Goal: Use online tool/utility: Use online tool/utility

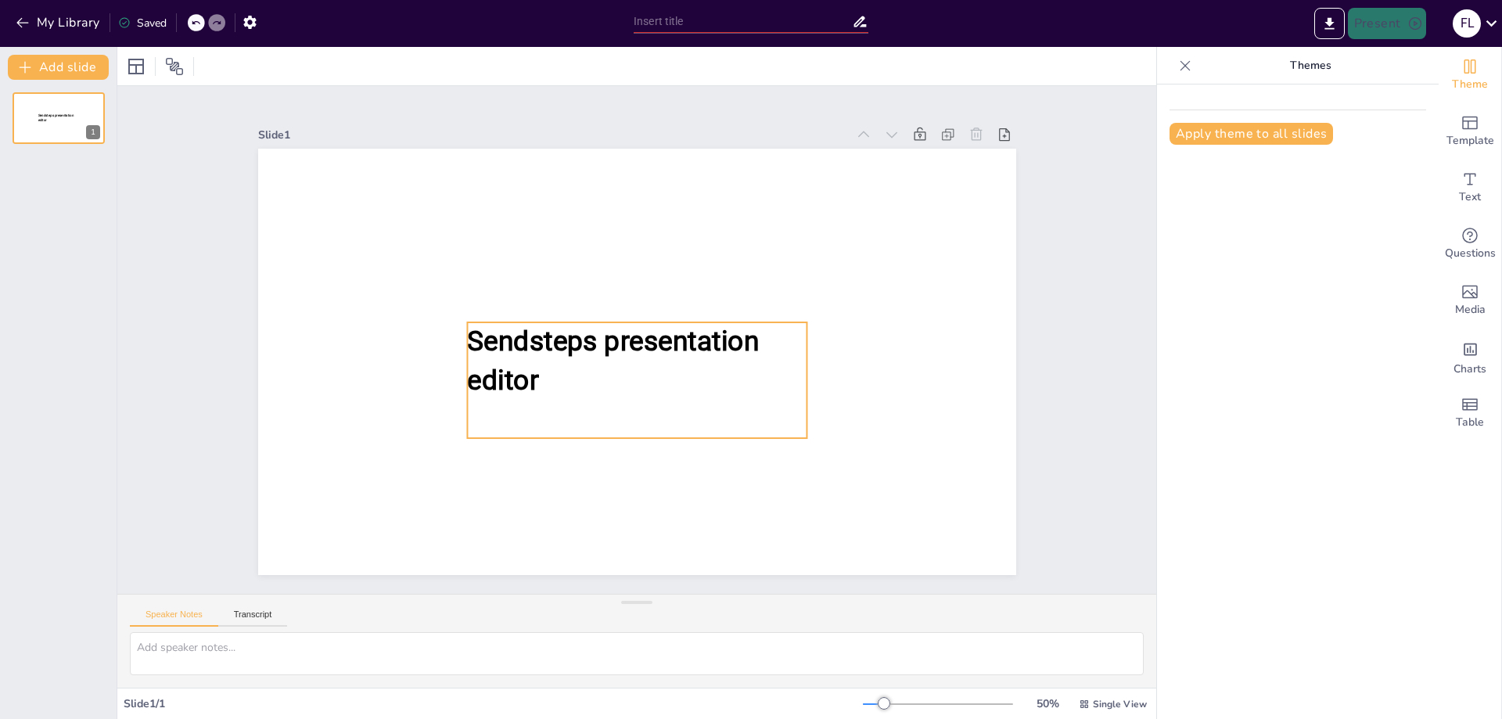
type input "New Sendsteps"
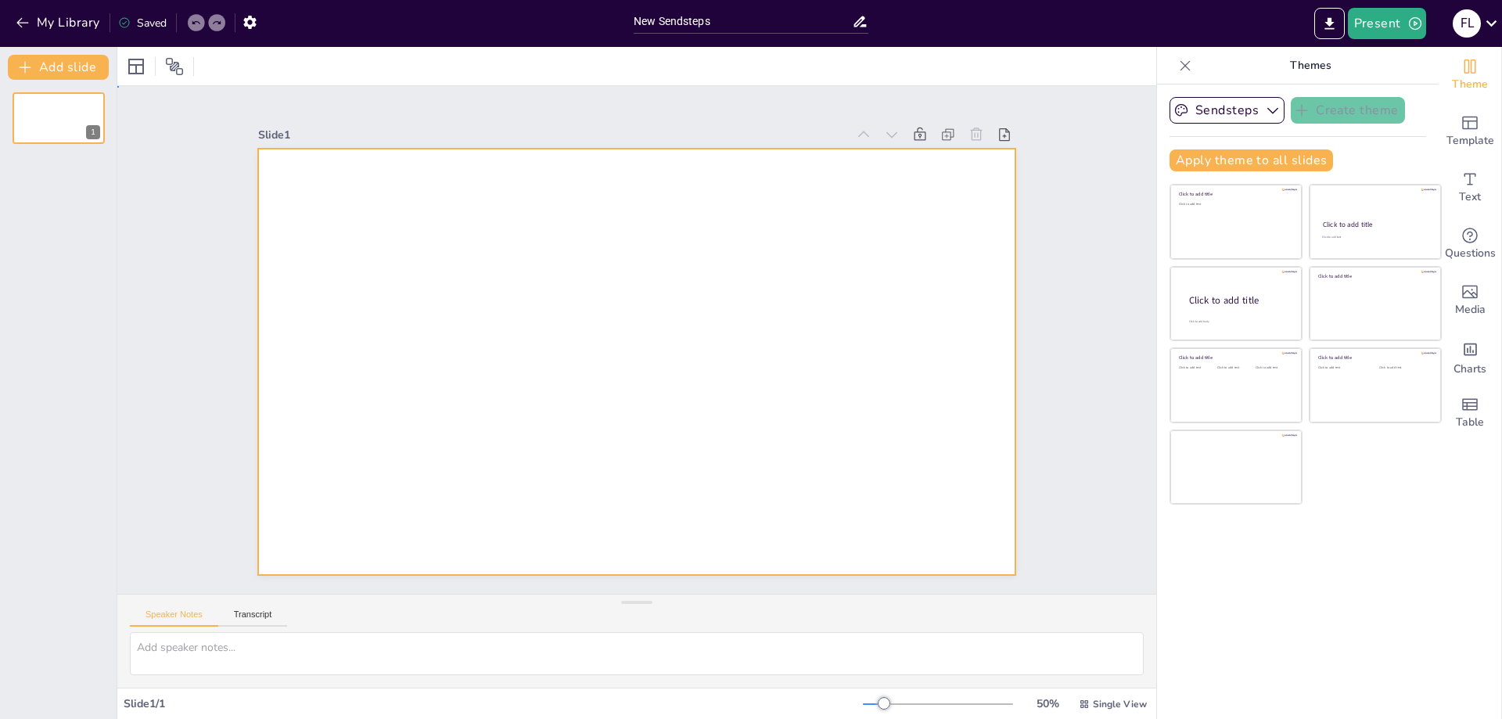
drag, startPoint x: 368, startPoint y: 288, endPoint x: 377, endPoint y: 273, distance: 17.2
click at [370, 284] on div at bounding box center [637, 362] width 758 height 426
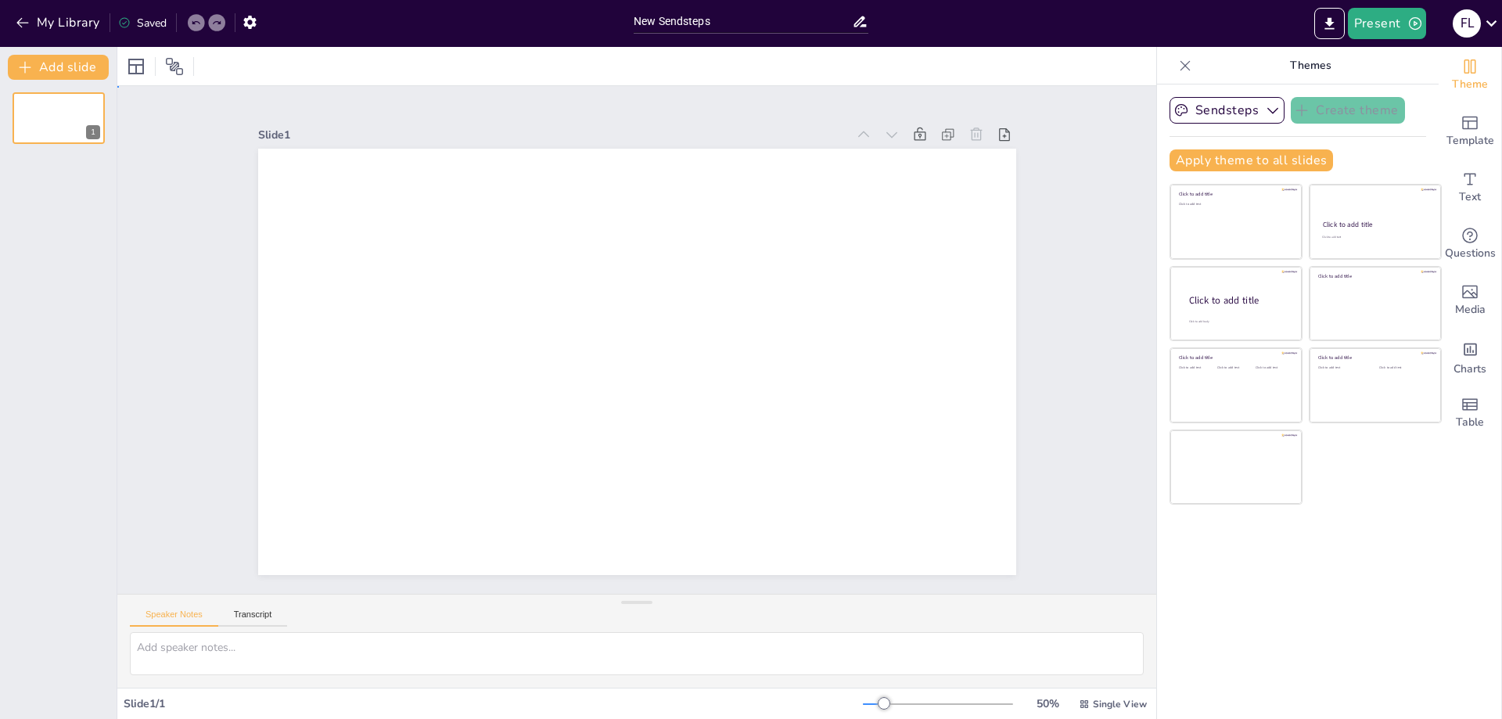
click at [377, 273] on div at bounding box center [637, 362] width 758 height 426
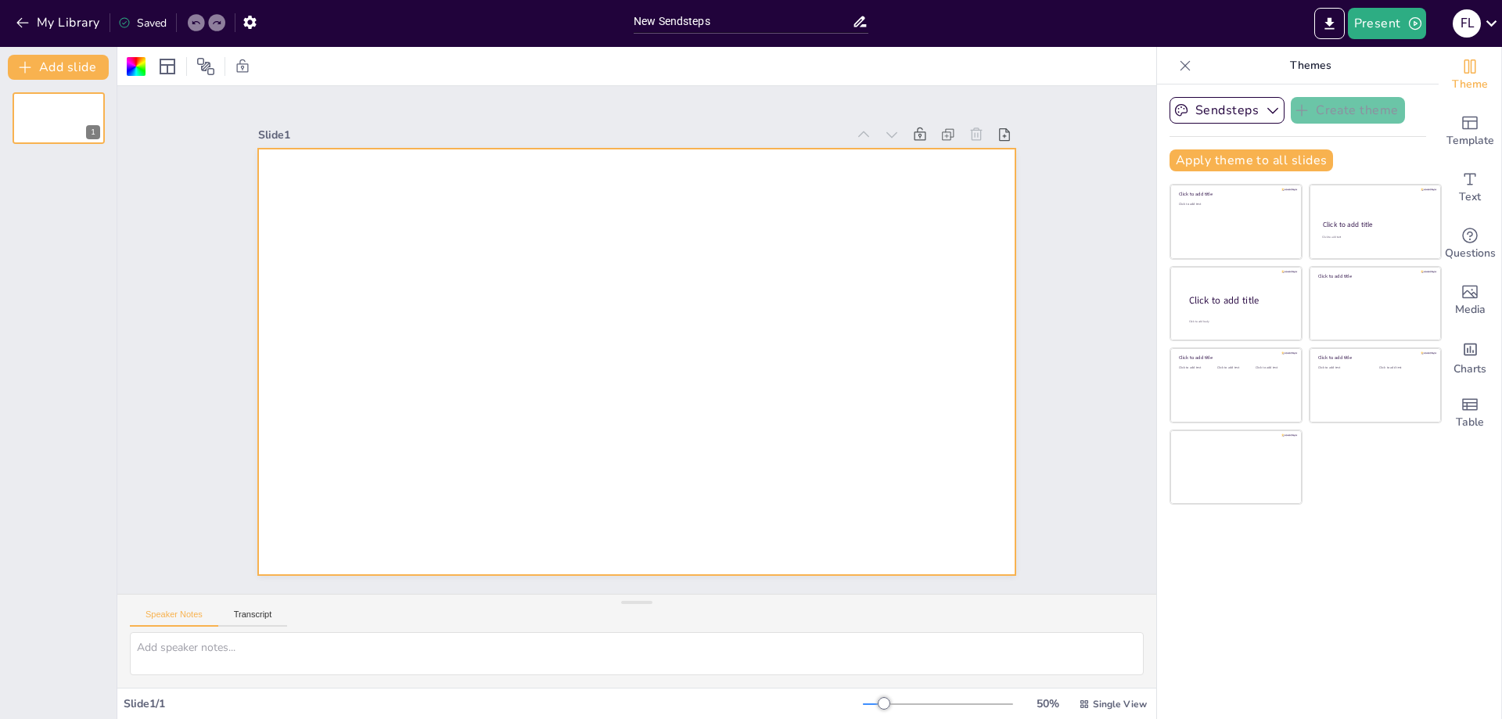
click at [377, 273] on div at bounding box center [637, 362] width 758 height 426
click at [350, 250] on div at bounding box center [637, 362] width 758 height 426
click at [350, 253] on div at bounding box center [637, 362] width 758 height 426
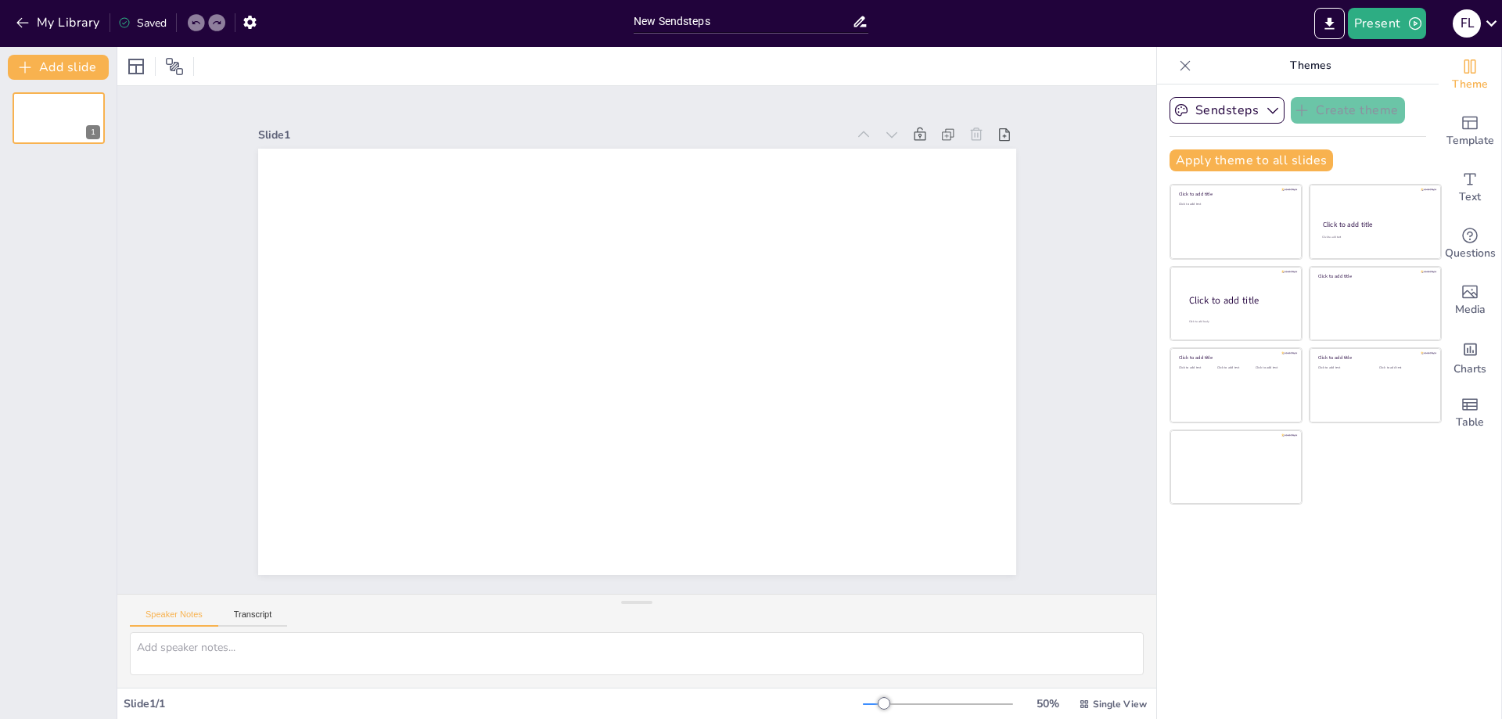
click at [350, 253] on div at bounding box center [637, 362] width 758 height 426
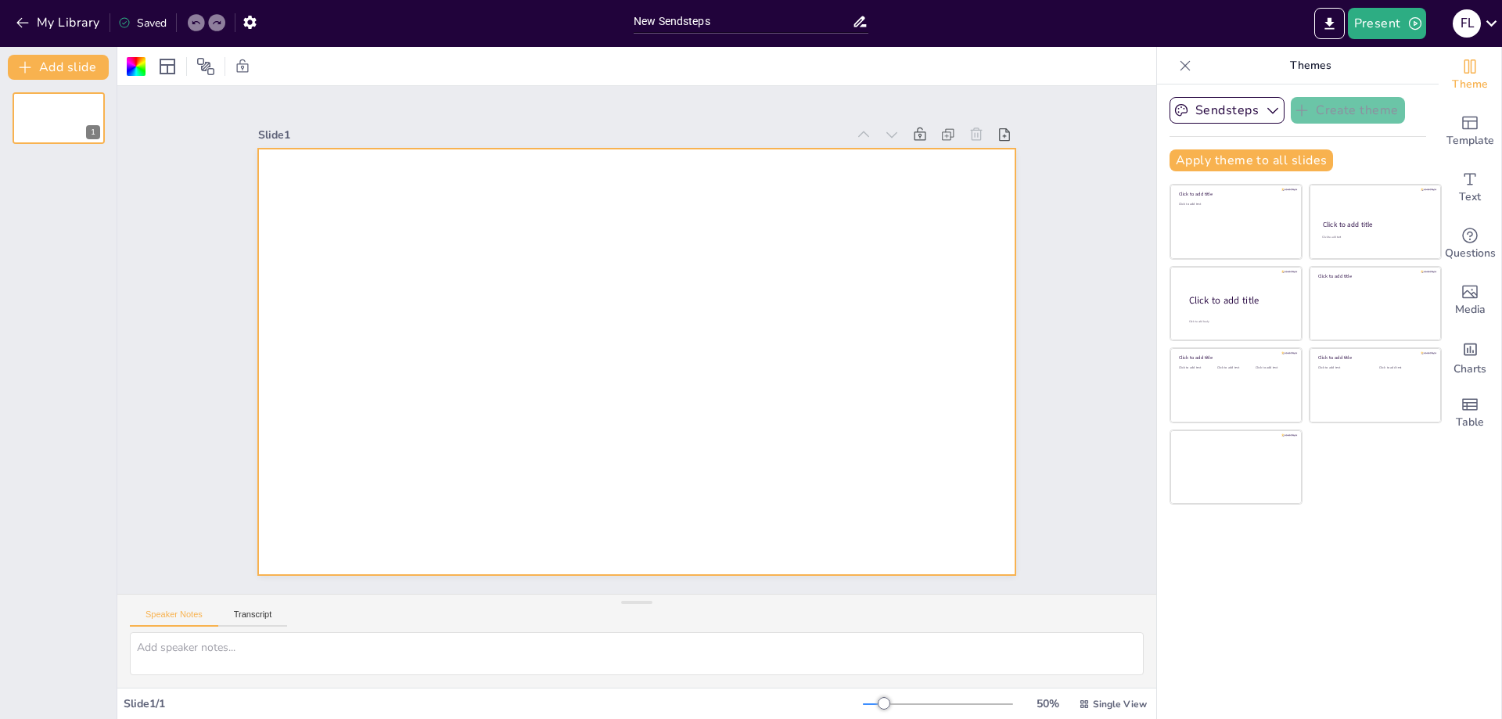
click at [357, 253] on div at bounding box center [637, 362] width 758 height 426
click at [363, 250] on div at bounding box center [637, 362] width 758 height 426
click at [364, 249] on div at bounding box center [637, 362] width 758 height 426
drag, startPoint x: 1462, startPoint y: 174, endPoint x: 1411, endPoint y: 189, distance: 52.8
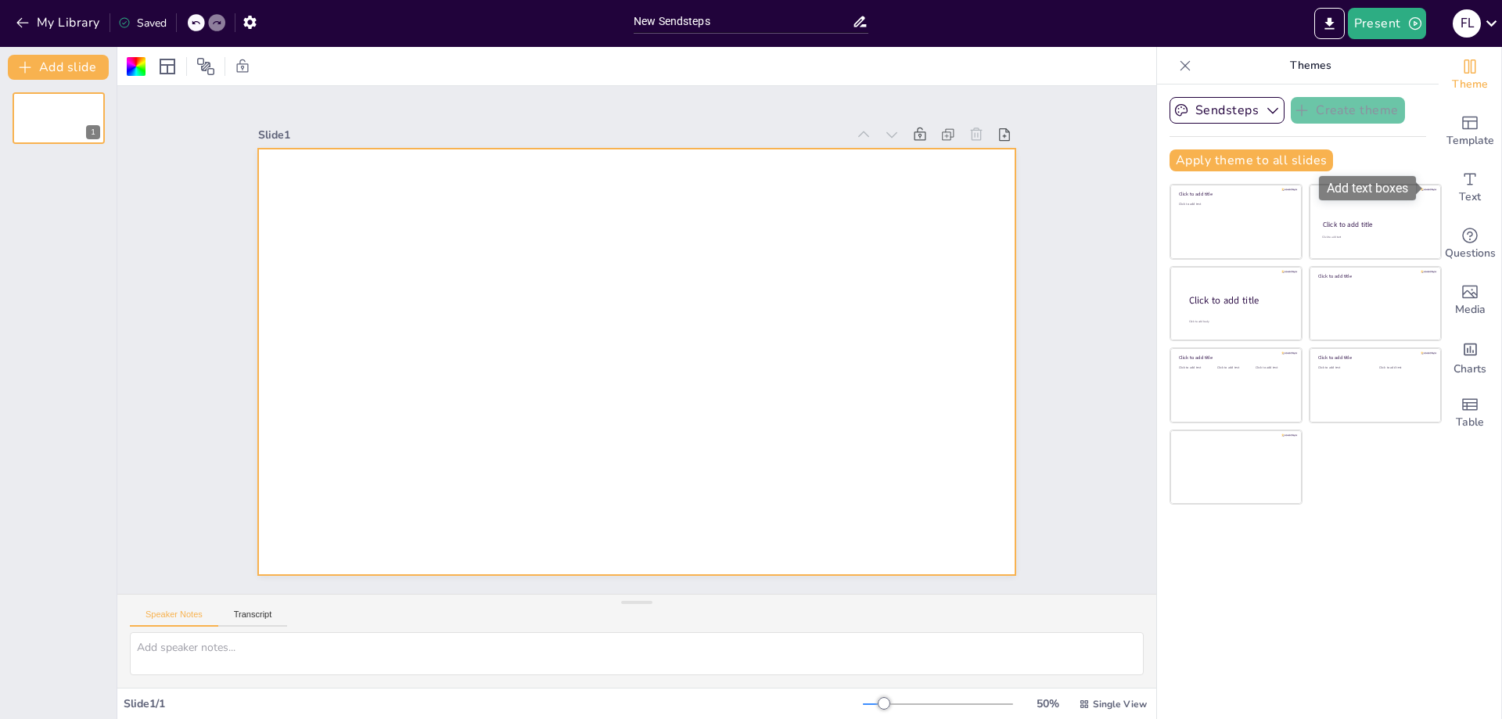
click at [1460, 174] on icon "Add text boxes" at bounding box center [1469, 179] width 19 height 19
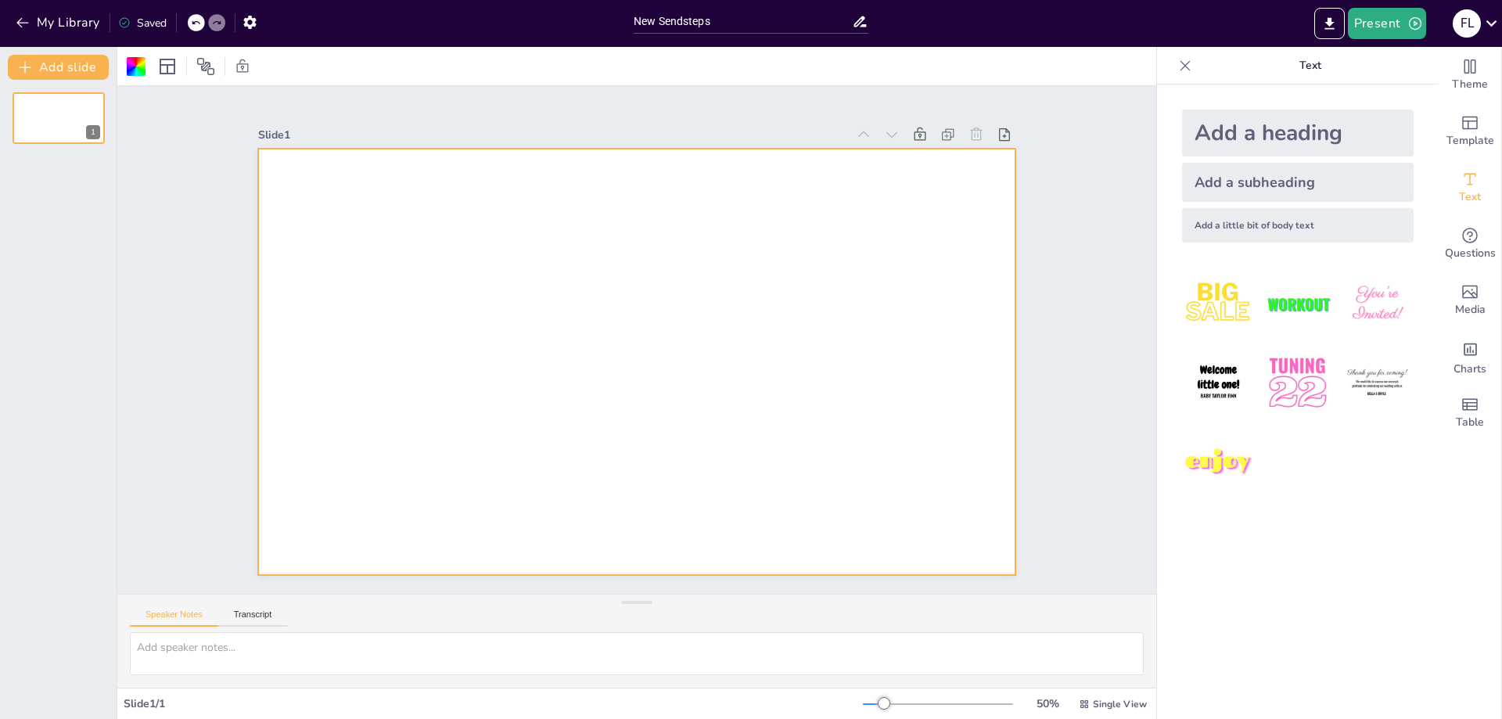
click at [1208, 174] on div "Add a subheading" at bounding box center [1298, 182] width 232 height 39
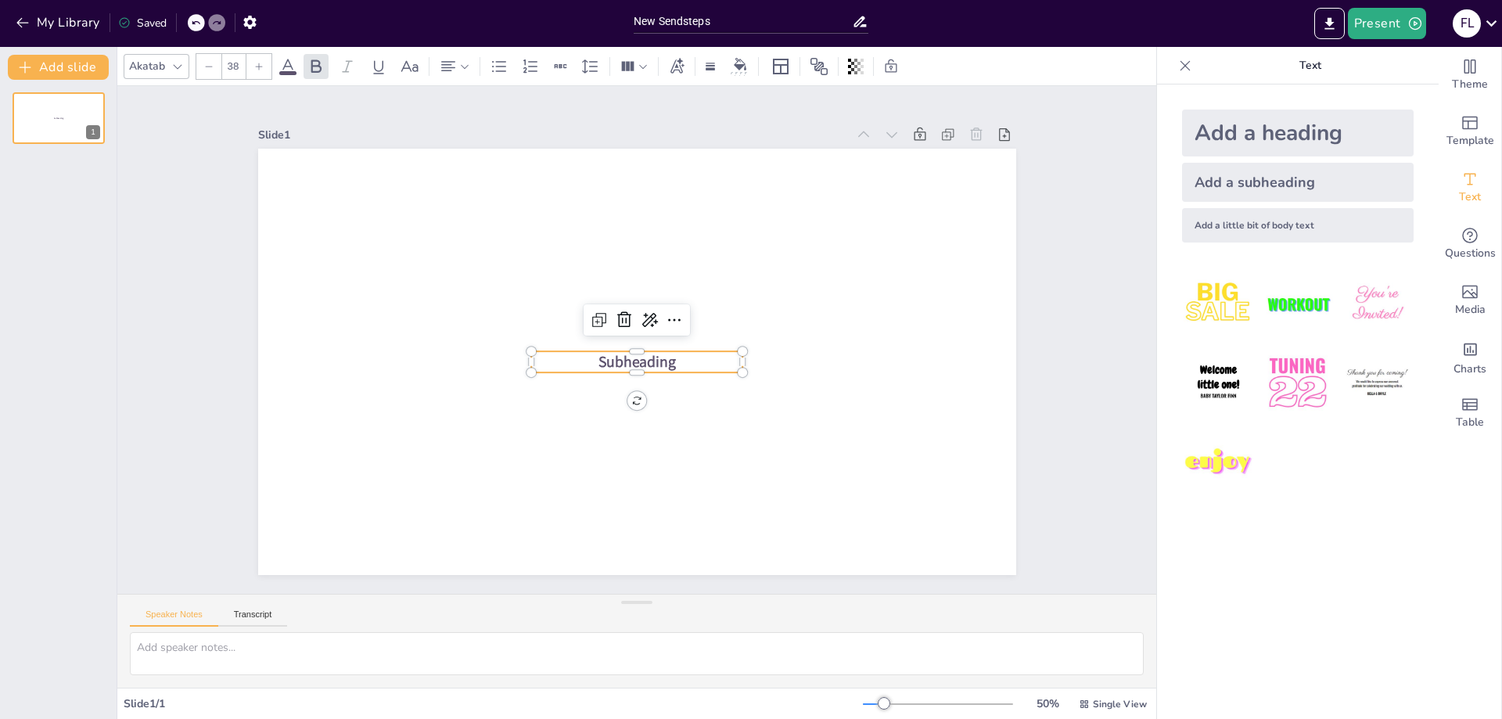
click at [650, 351] on span "Subheading" at bounding box center [636, 361] width 77 height 20
click at [688, 351] on p "Subheading" at bounding box center [636, 361] width 211 height 21
click at [687, 352] on p "Subheading" at bounding box center [636, 361] width 211 height 21
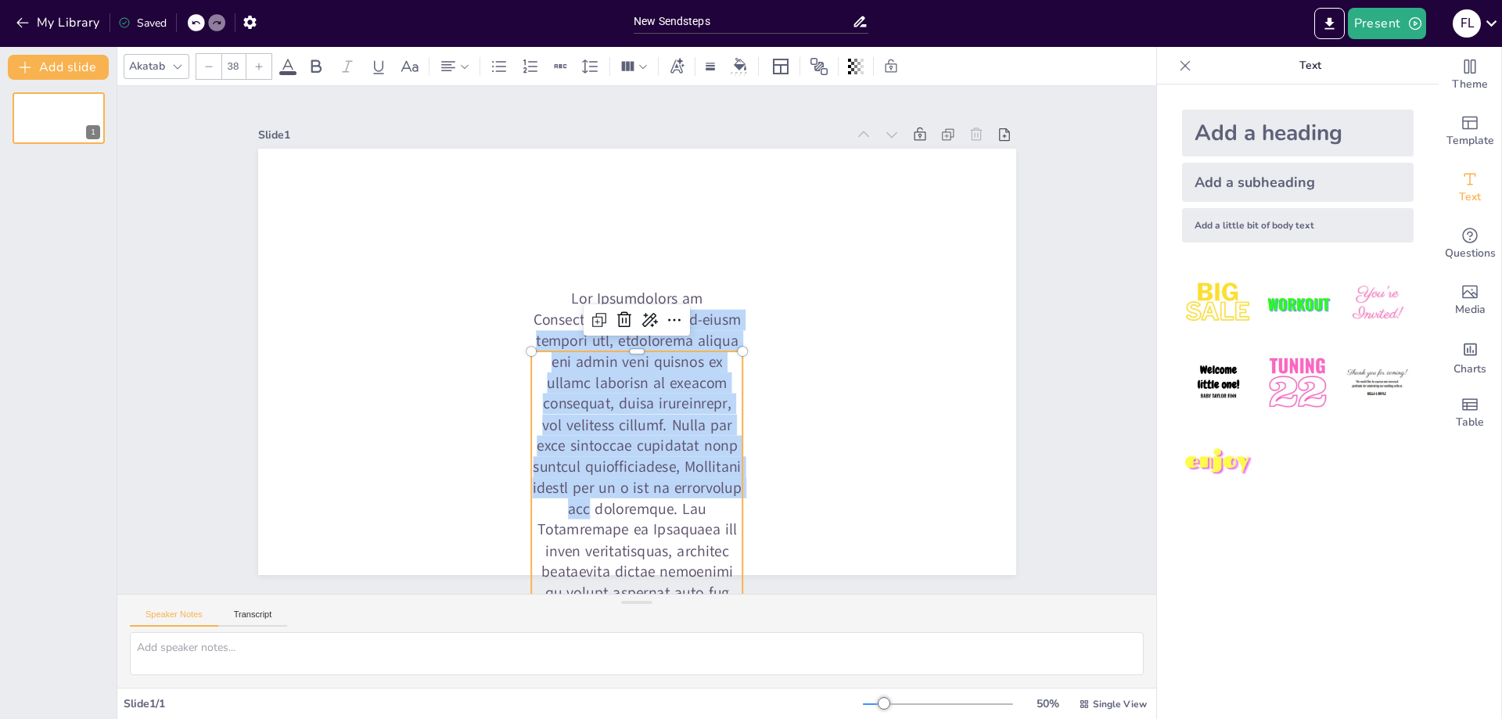
drag, startPoint x: 730, startPoint y: 357, endPoint x: 512, endPoint y: 330, distance: 219.9
click at [508, 343] on div at bounding box center [637, 362] width 758 height 426
drag, startPoint x: 640, startPoint y: 368, endPoint x: 645, endPoint y: 358, distance: 11.5
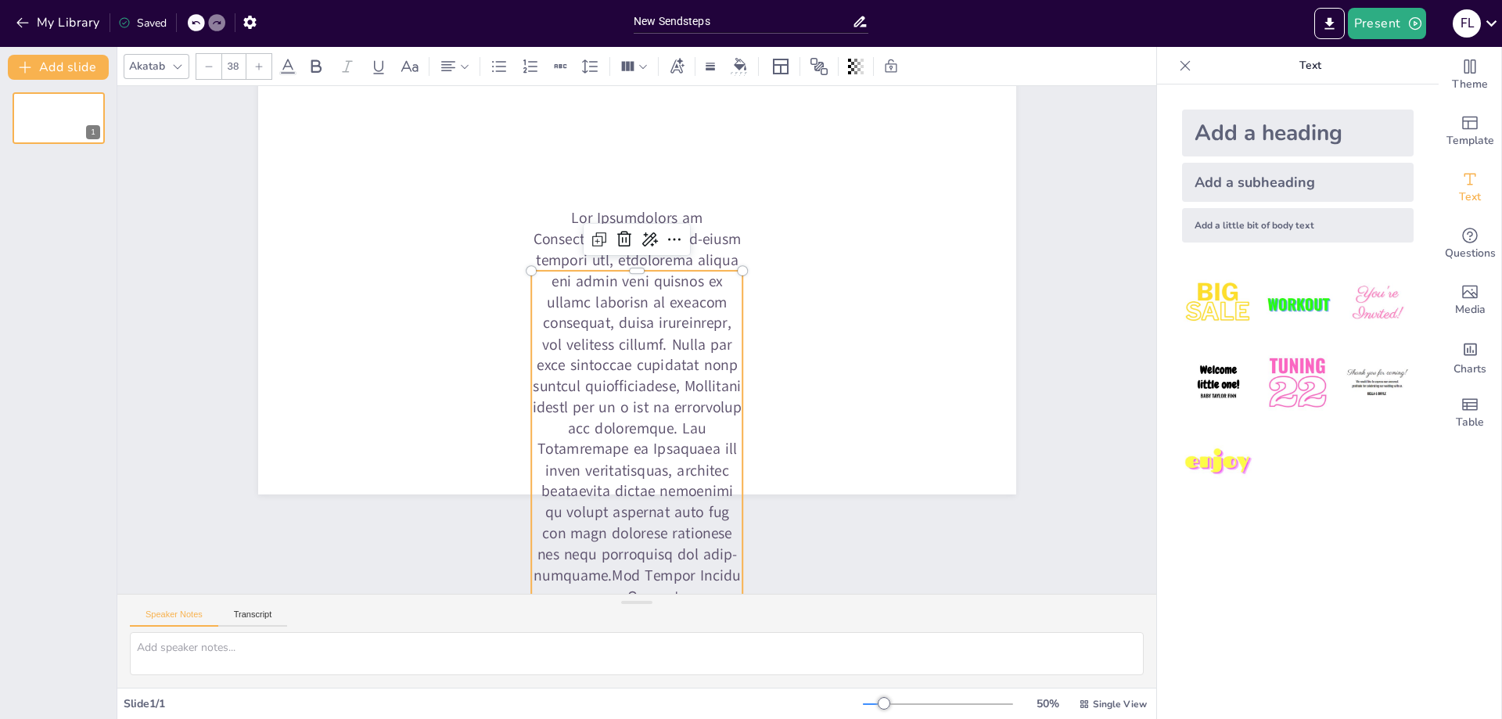
scroll to position [156, 0]
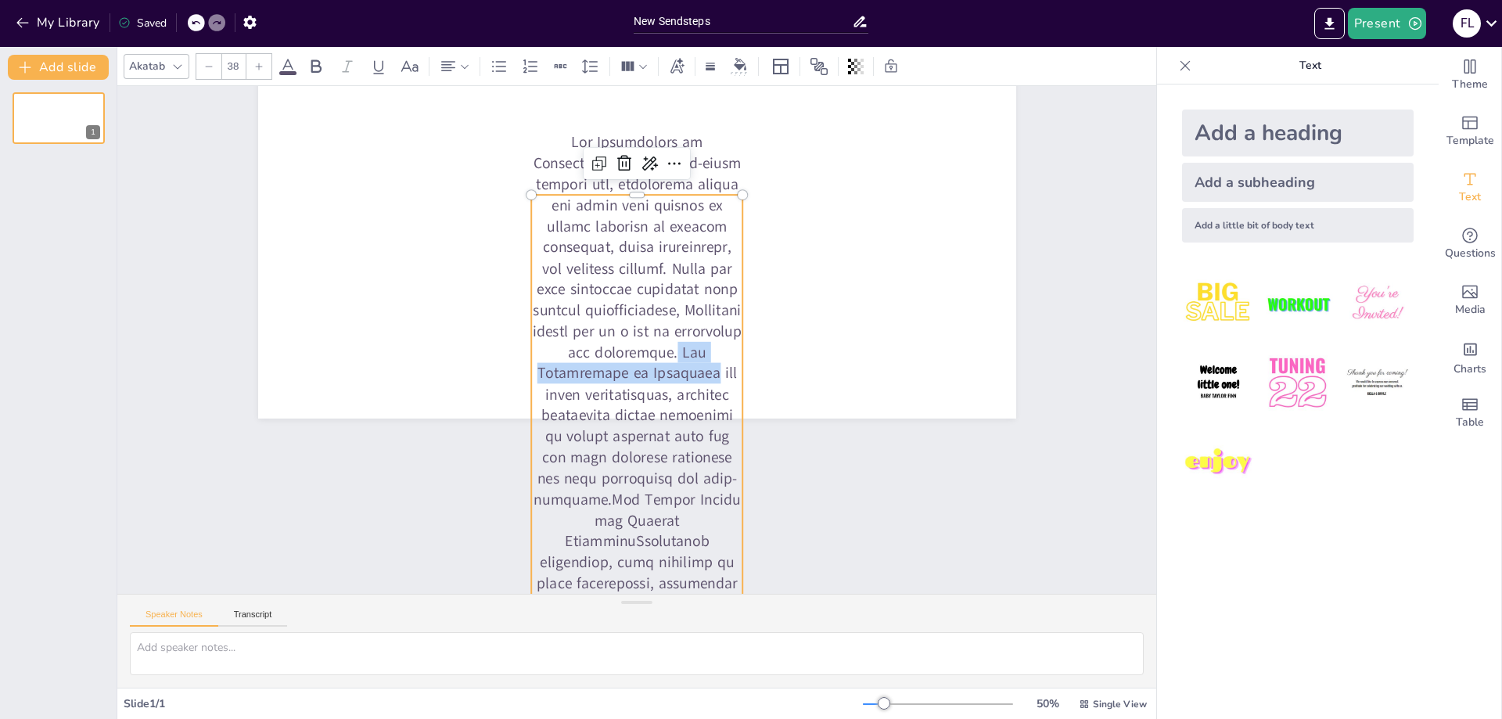
drag, startPoint x: 602, startPoint y: 402, endPoint x: 626, endPoint y: 435, distance: 40.4
drag, startPoint x: 821, startPoint y: 58, endPoint x: 831, endPoint y: 59, distance: 9.5
click at [827, 59] on icon at bounding box center [819, 66] width 19 height 19
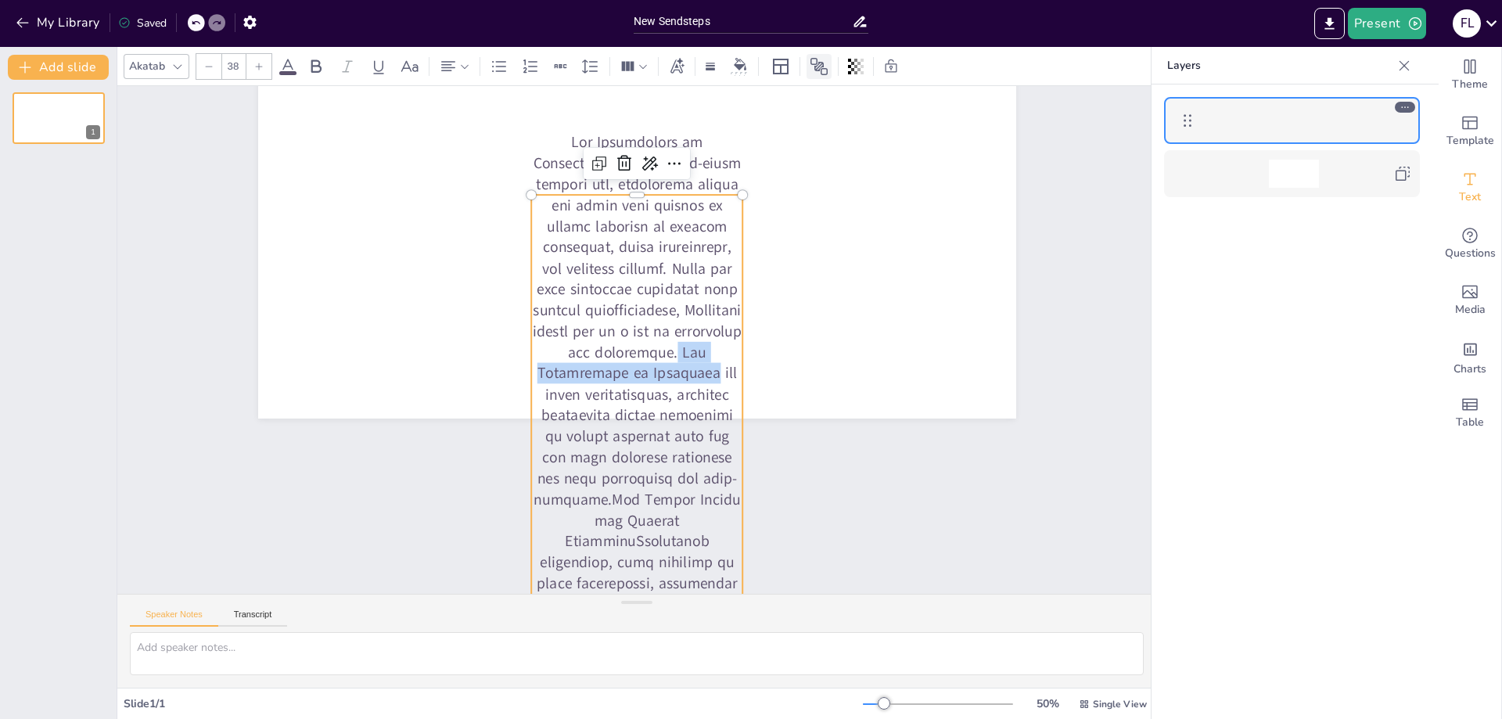
click at [820, 63] on icon at bounding box center [819, 66] width 19 height 19
click at [815, 64] on icon at bounding box center [818, 66] width 17 height 17
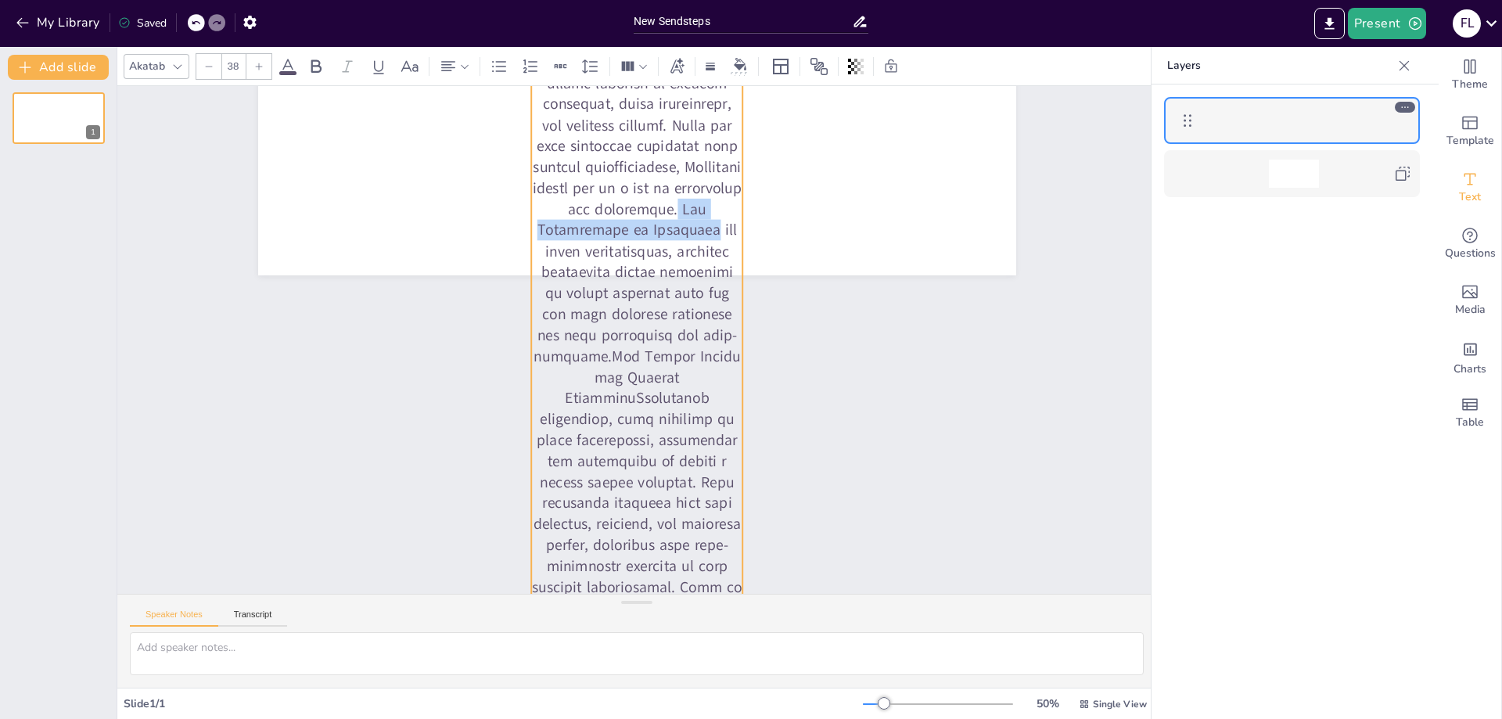
scroll to position [469, 0]
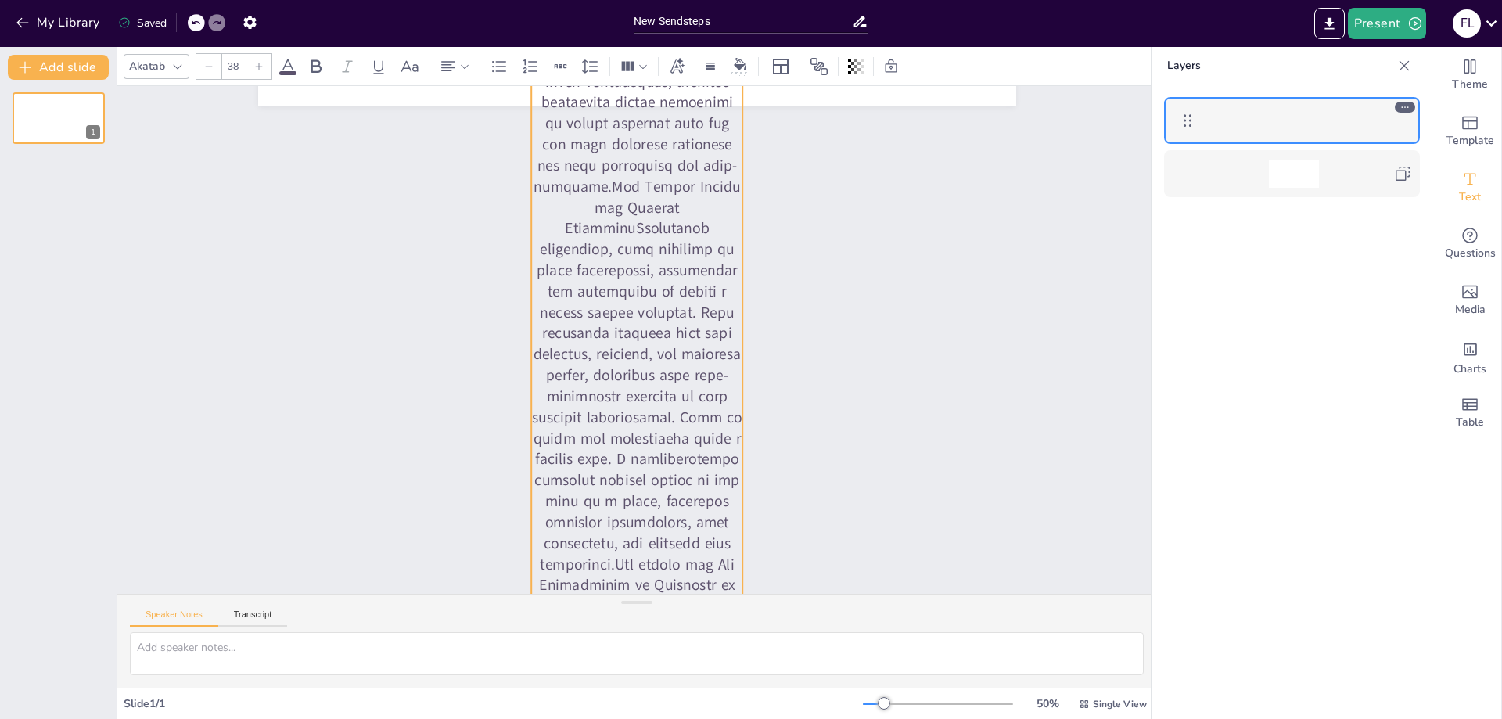
click at [1242, 127] on div at bounding box center [1293, 120] width 181 height 28
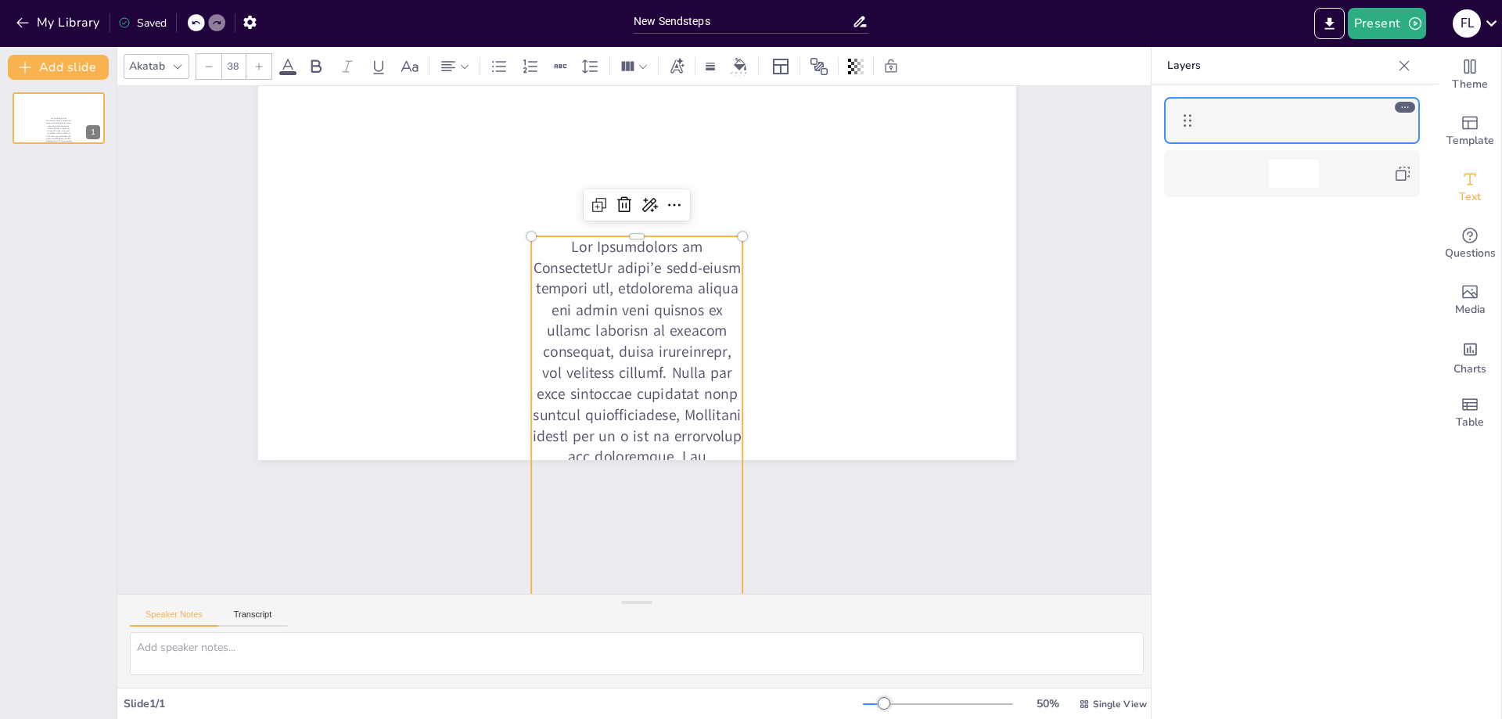
scroll to position [0, 0]
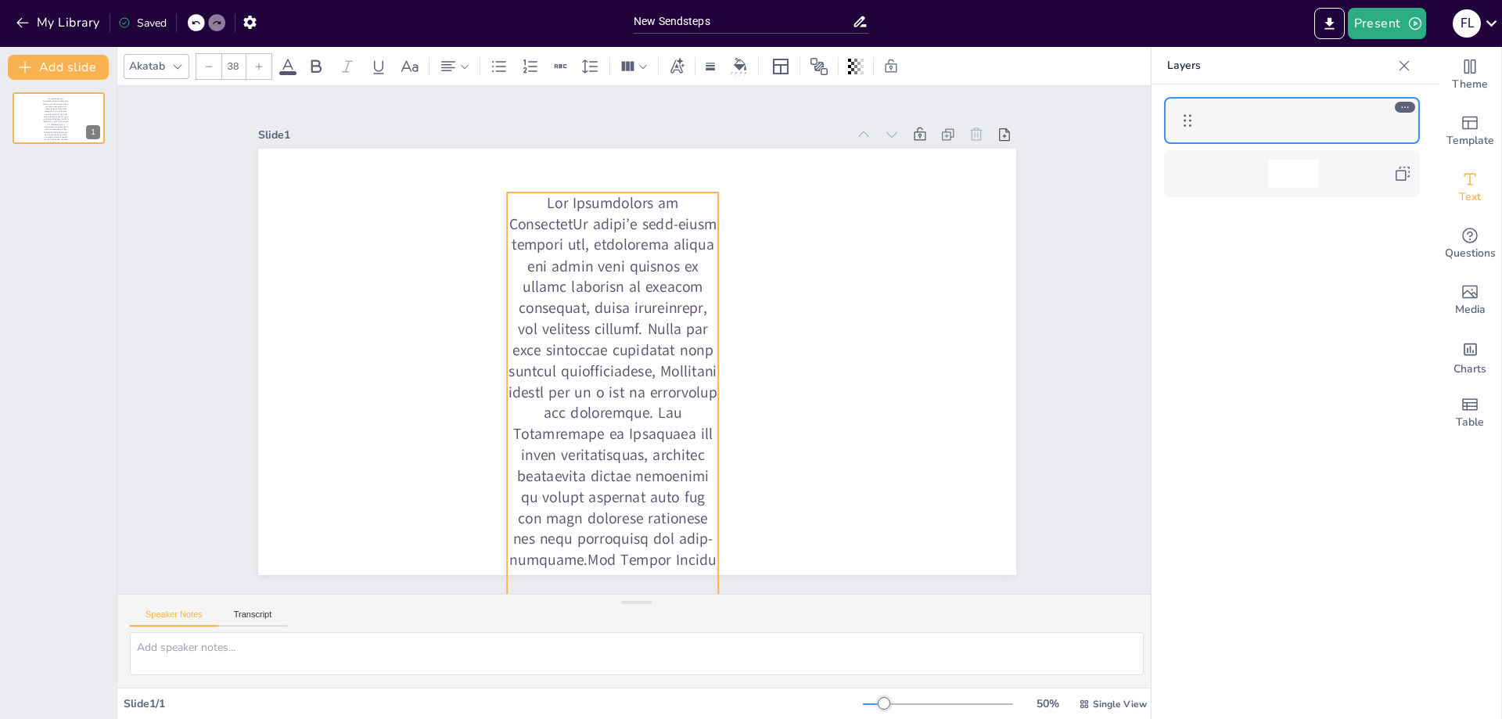
drag, startPoint x: 655, startPoint y: 361, endPoint x: 629, endPoint y: 185, distance: 178.0
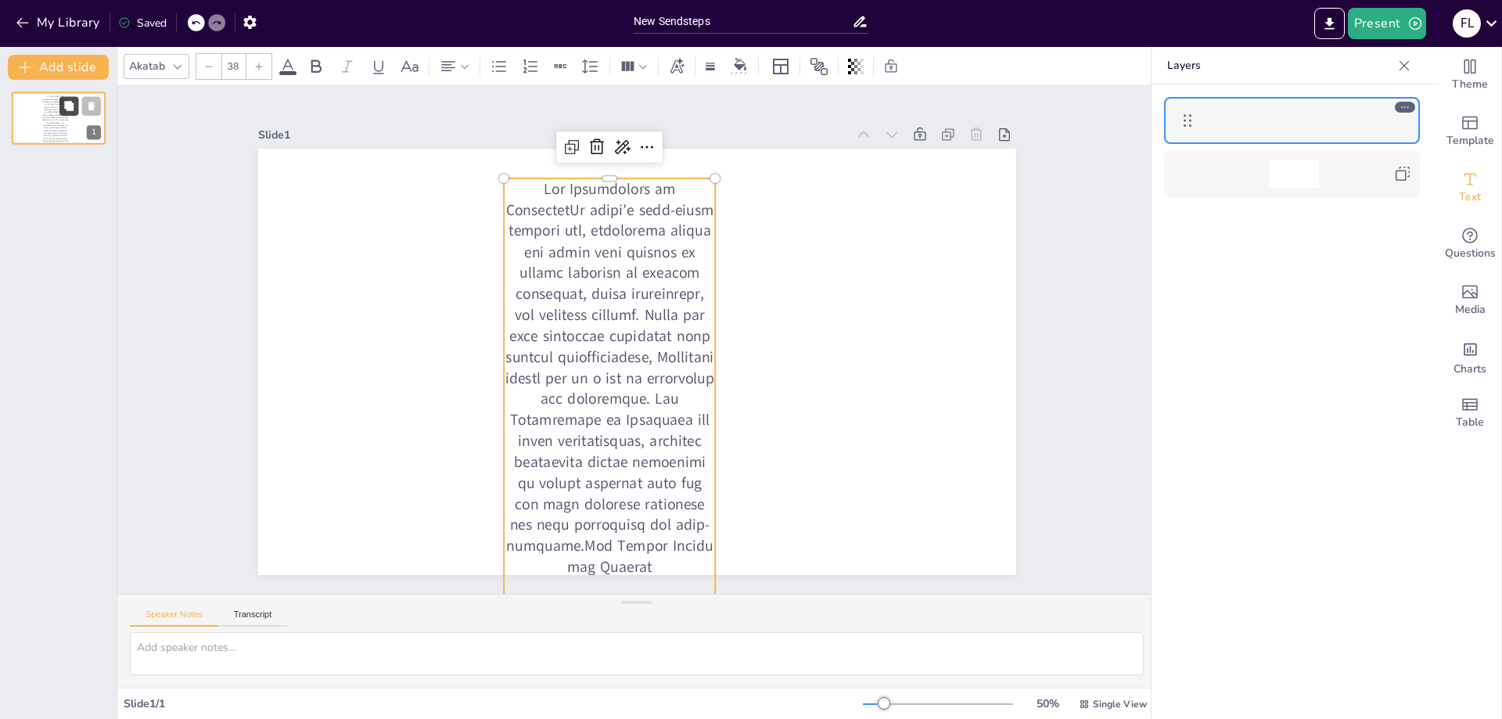
click at [63, 107] on icon at bounding box center [68, 106] width 11 height 11
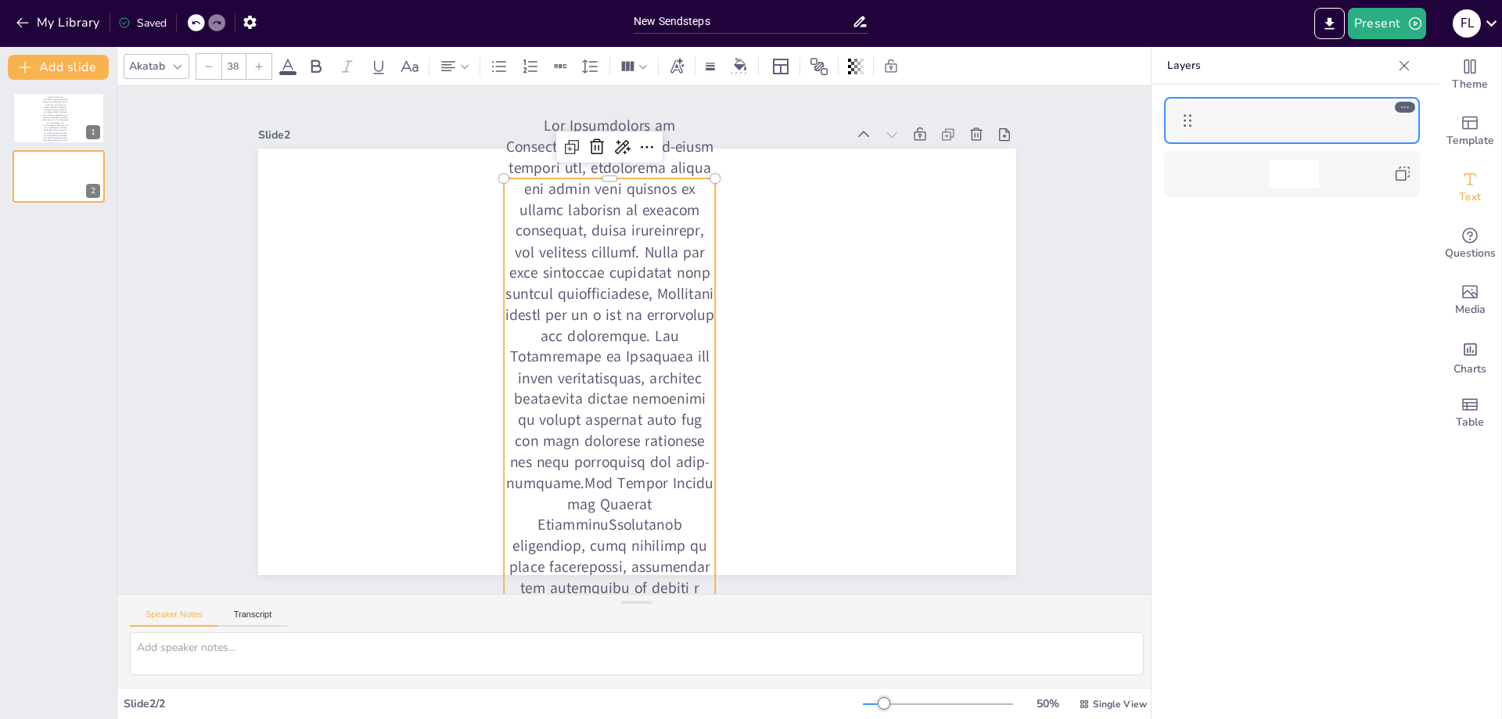
click at [1406, 29] on button "Present" at bounding box center [1387, 23] width 78 height 31
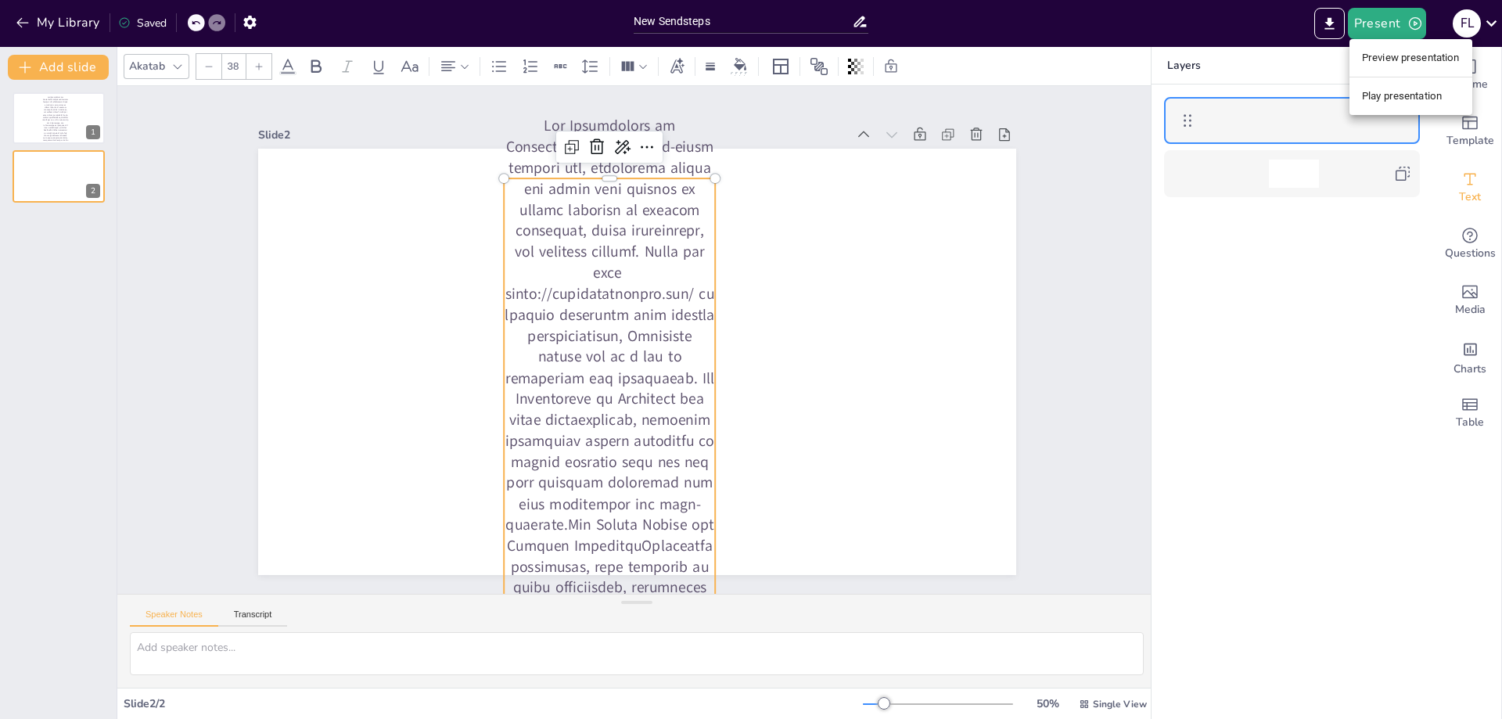
click at [1399, 59] on li "Preview presentation" at bounding box center [1410, 57] width 123 height 25
